Goal: Information Seeking & Learning: Learn about a topic

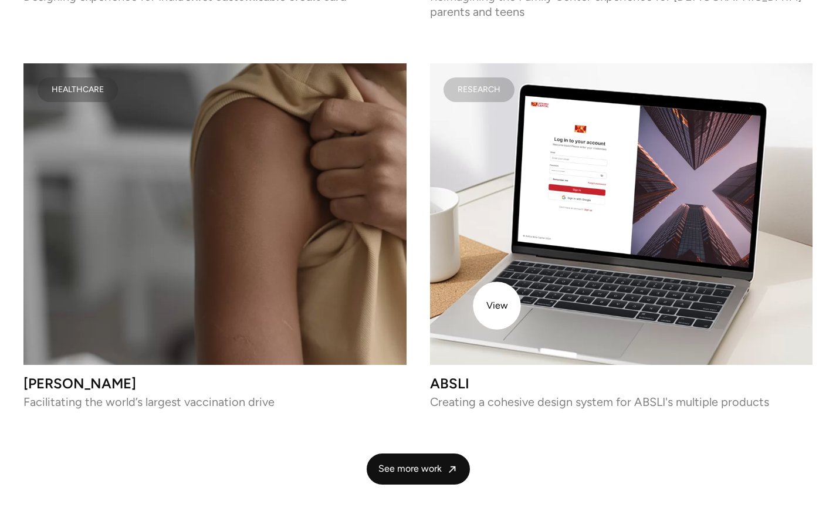
scroll to position [2861, 0]
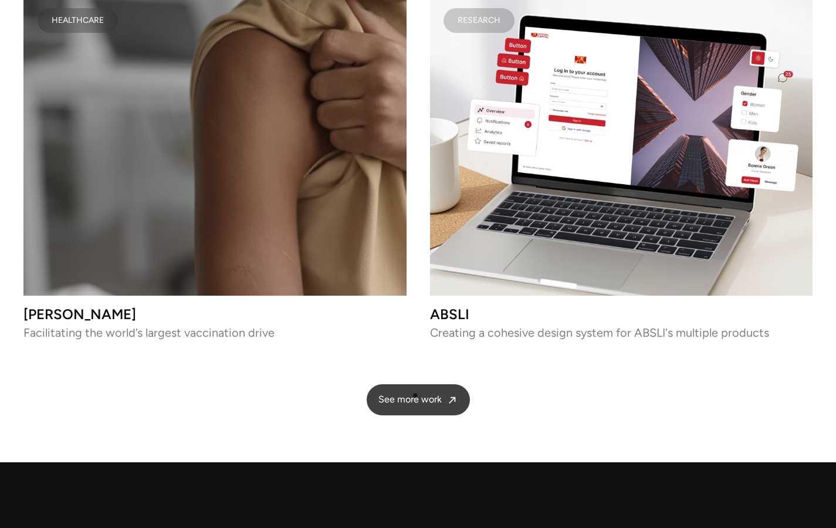
click at [416, 393] on span "See more work" at bounding box center [409, 399] width 63 height 12
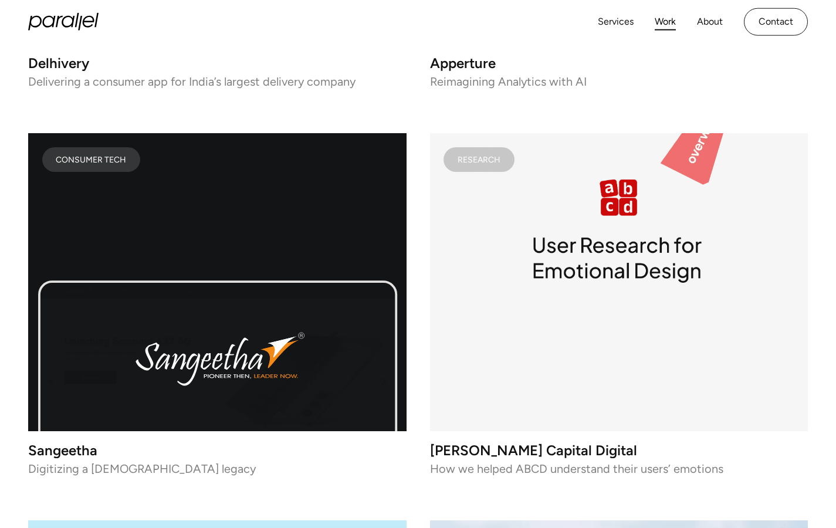
scroll to position [5286, 0]
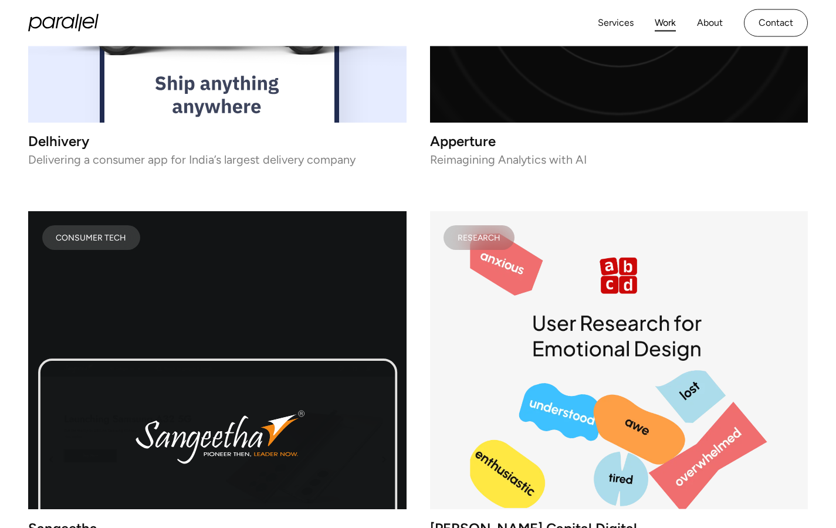
click at [531, 311] on g "lottie-animation-container" at bounding box center [612, 360] width 312 height 298
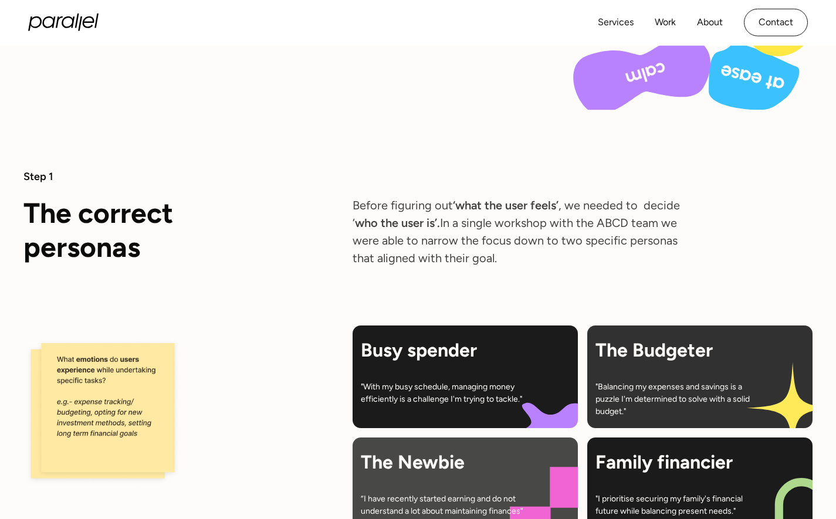
scroll to position [2067, 0]
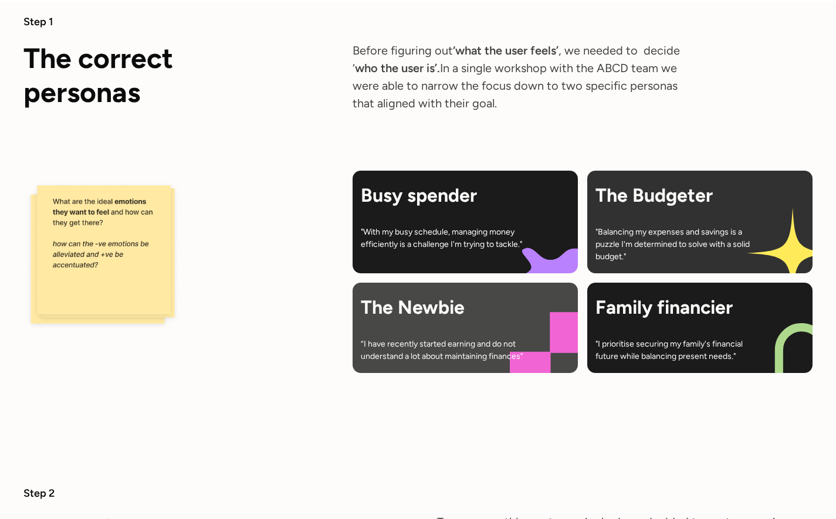
click at [100, 279] on image at bounding box center [103, 251] width 145 height 141
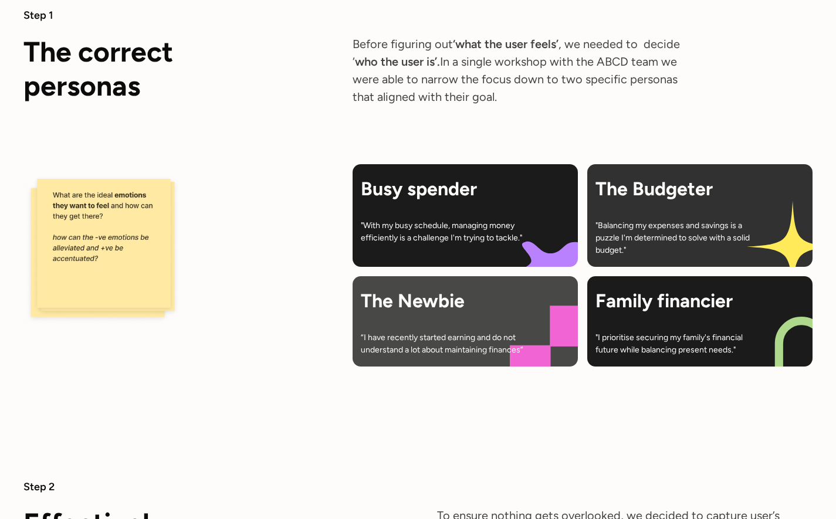
click at [77, 272] on image at bounding box center [103, 244] width 145 height 141
click at [89, 246] on image at bounding box center [103, 244] width 145 height 141
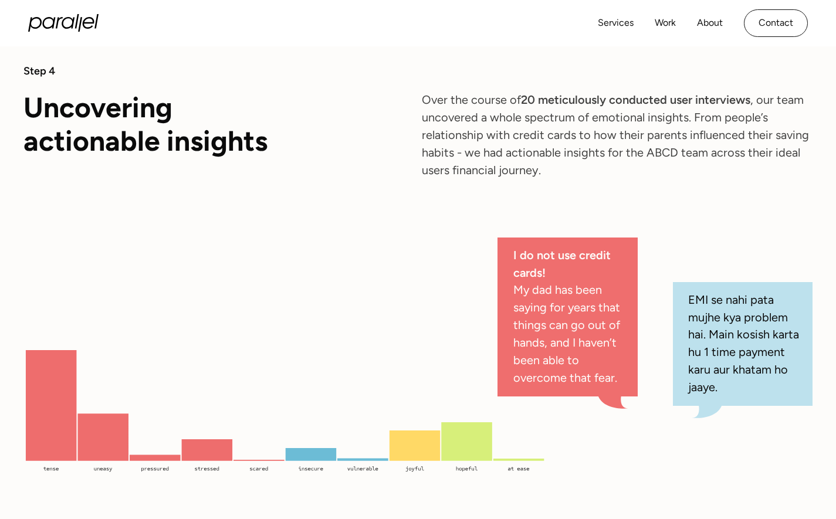
scroll to position [3669, 0]
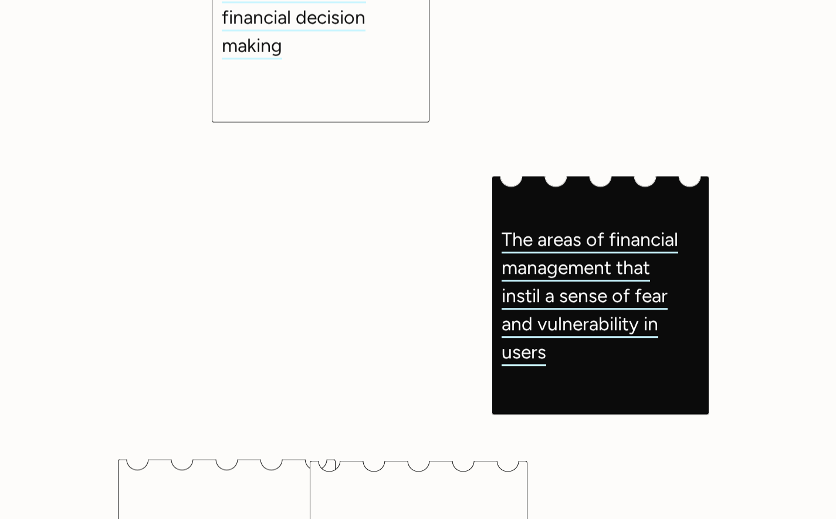
click at [615, 296] on div "The areas of financial management that instil a sense of fear and vulnerability…" at bounding box center [593, 295] width 184 height 141
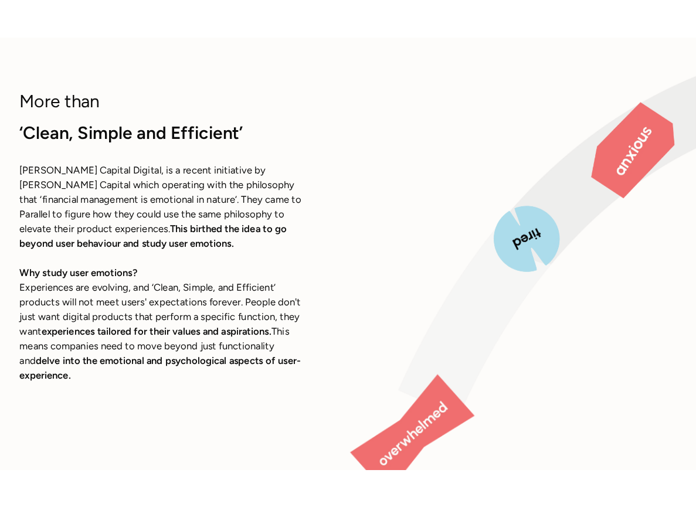
scroll to position [883, 0]
